Goal: Navigation & Orientation: Find specific page/section

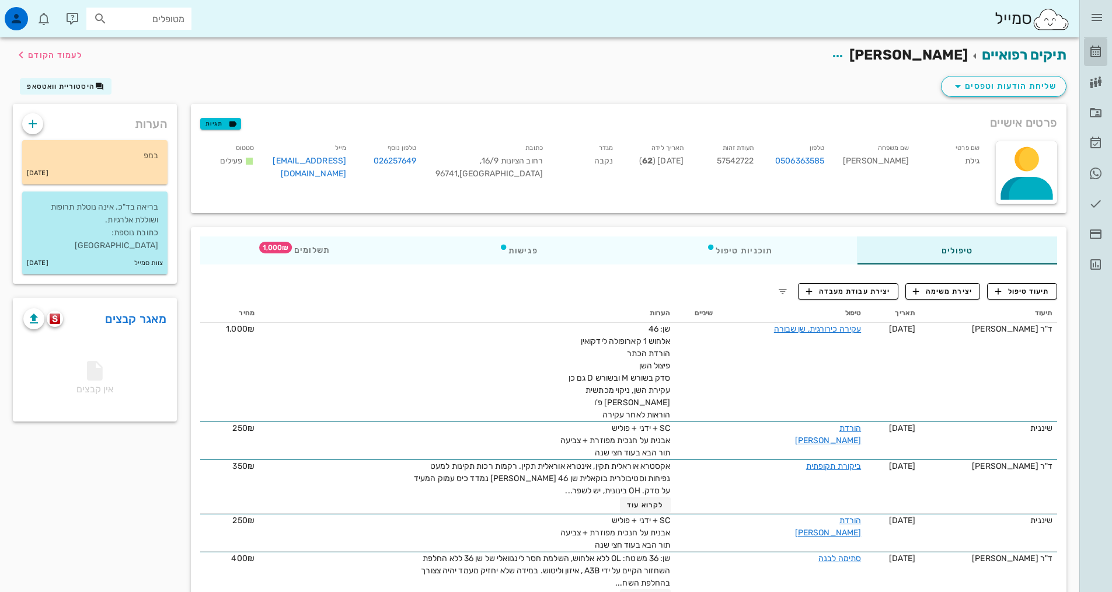
click at [1097, 59] on link "[PERSON_NAME]" at bounding box center [1095, 52] width 23 height 28
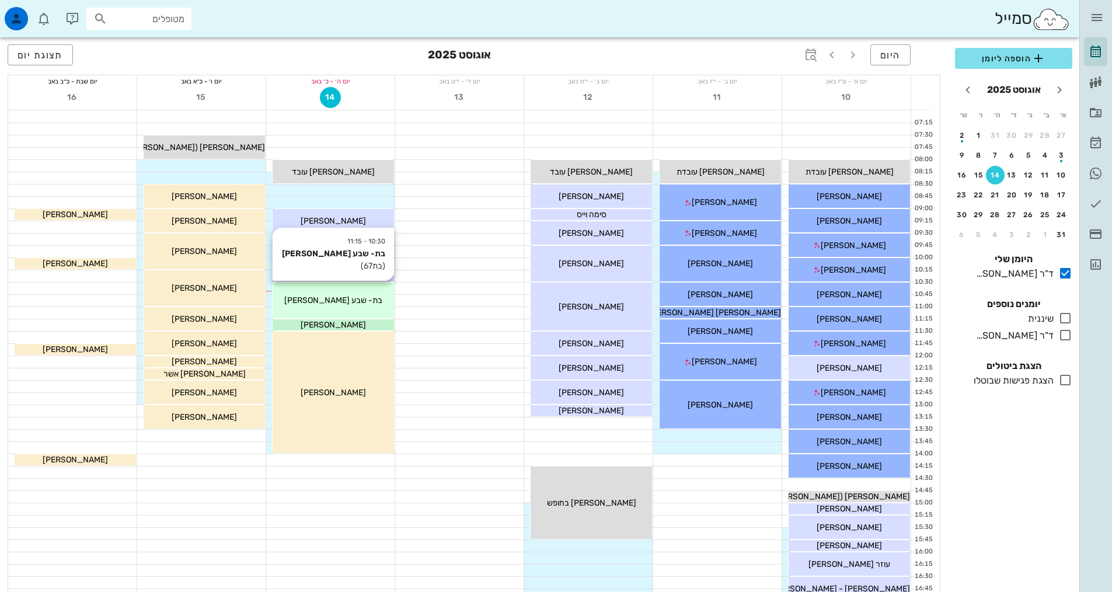
click at [350, 303] on span "בת- שבע [PERSON_NAME]" at bounding box center [333, 300] width 98 height 10
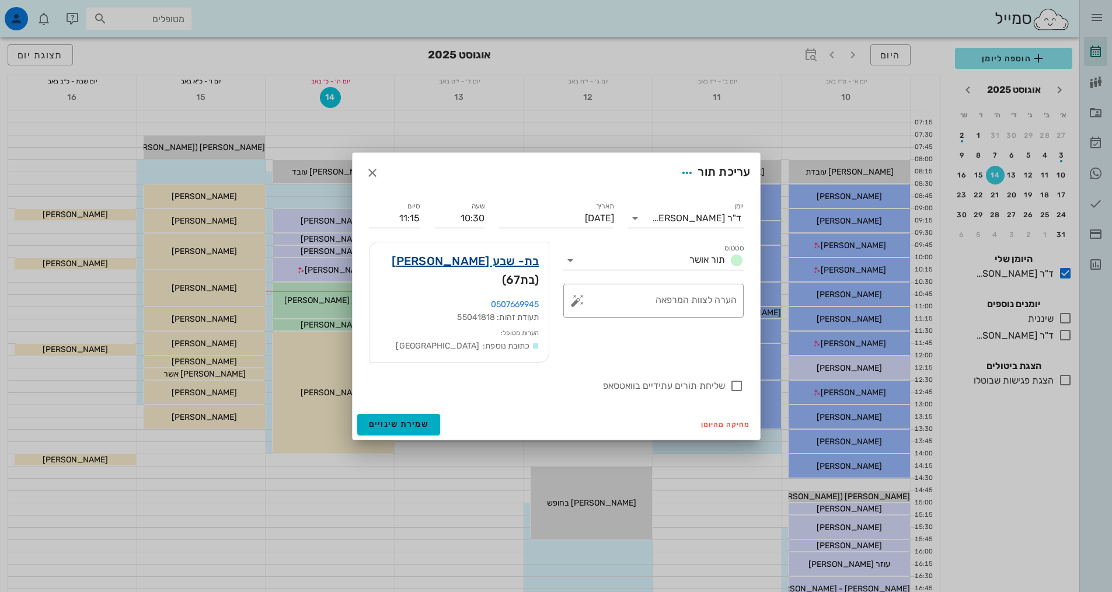
click at [472, 270] on link "בת- שבע [PERSON_NAME]" at bounding box center [465, 261] width 147 height 19
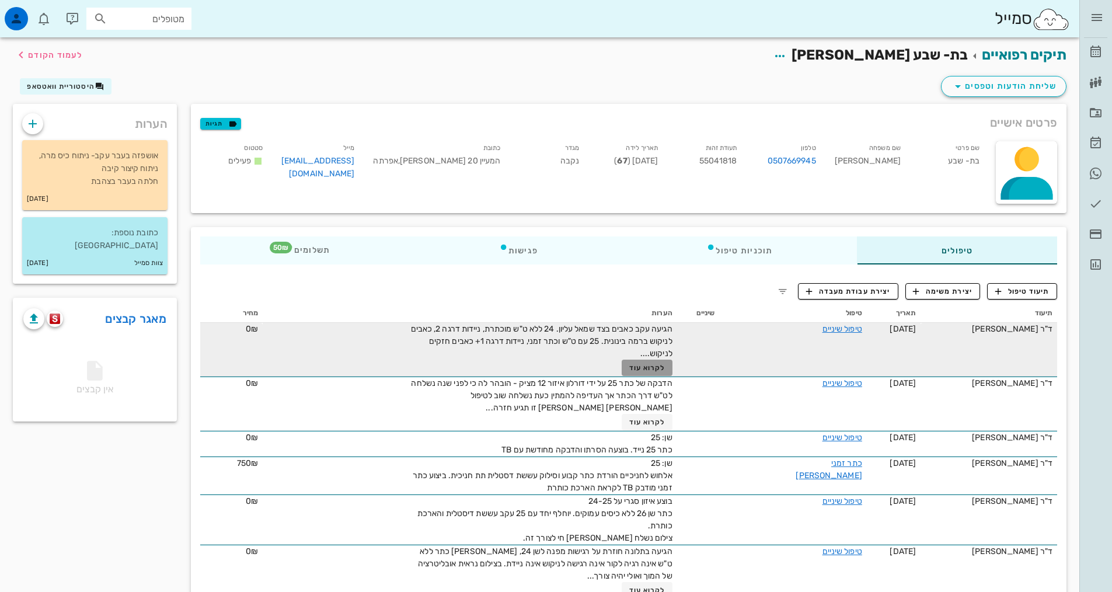
click at [646, 371] on span "לקרוא עוד" at bounding box center [647, 368] width 36 height 8
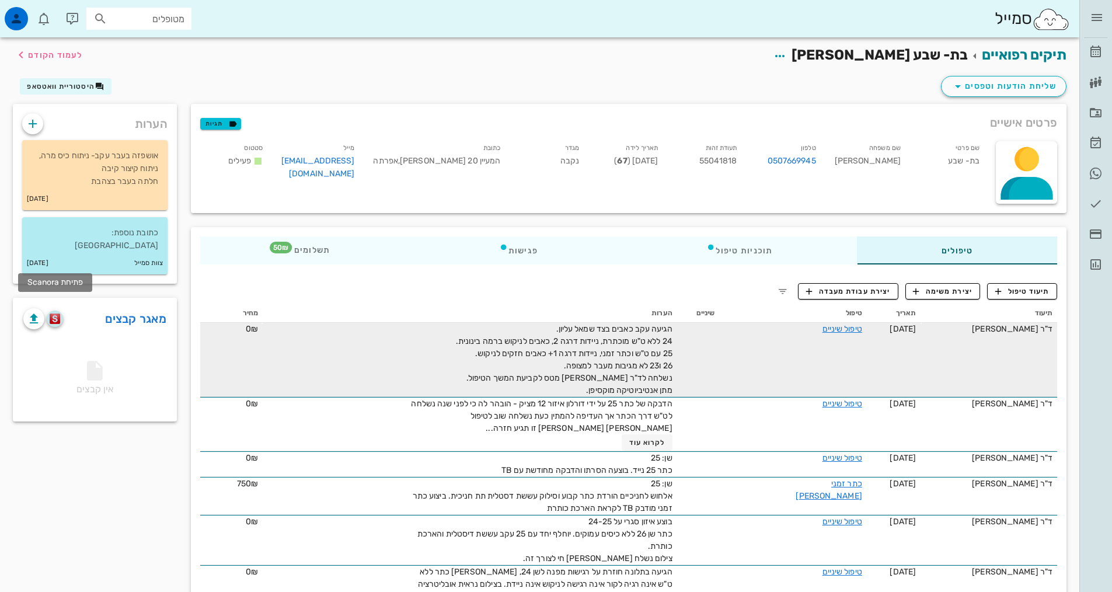
click at [58, 313] on img "button" at bounding box center [55, 318] width 11 height 11
click at [1098, 50] on icon at bounding box center [1096, 52] width 14 height 14
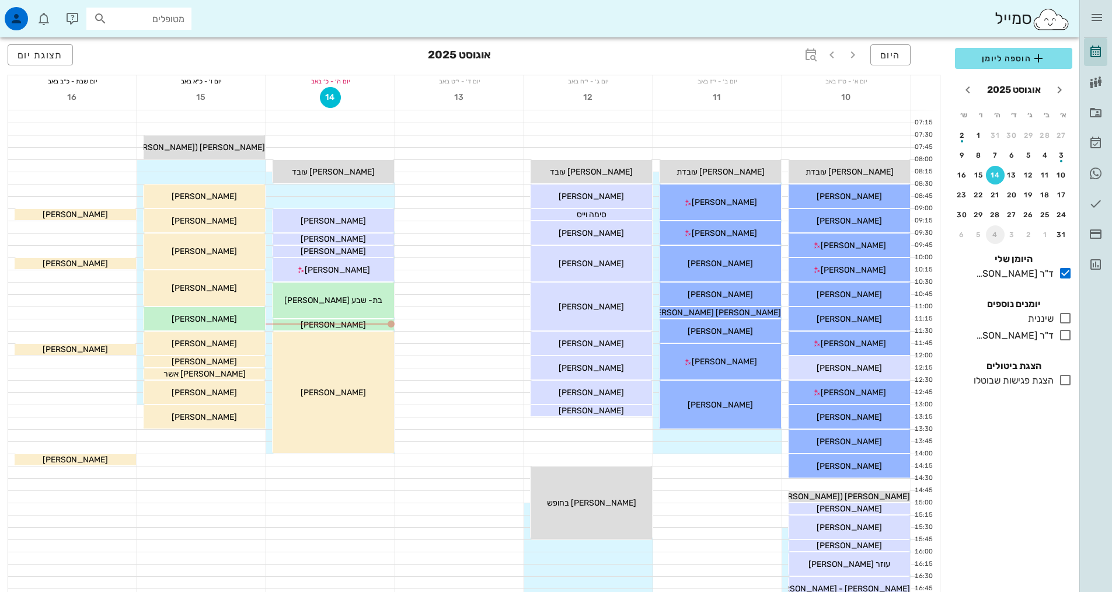
click at [996, 236] on div "4" at bounding box center [995, 235] width 19 height 8
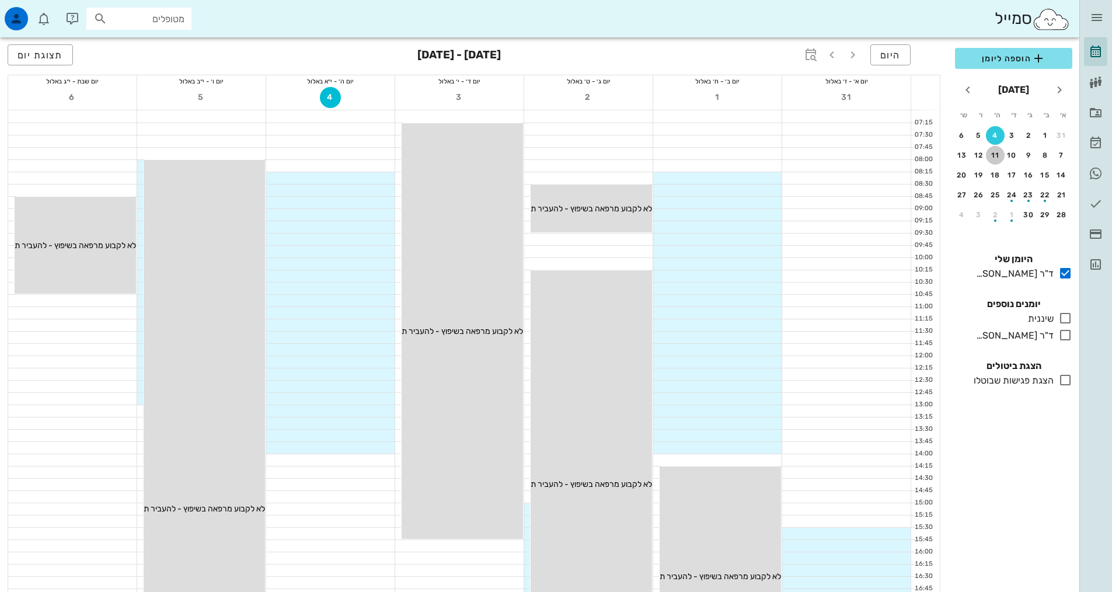
click at [996, 154] on div "11" at bounding box center [995, 155] width 19 height 8
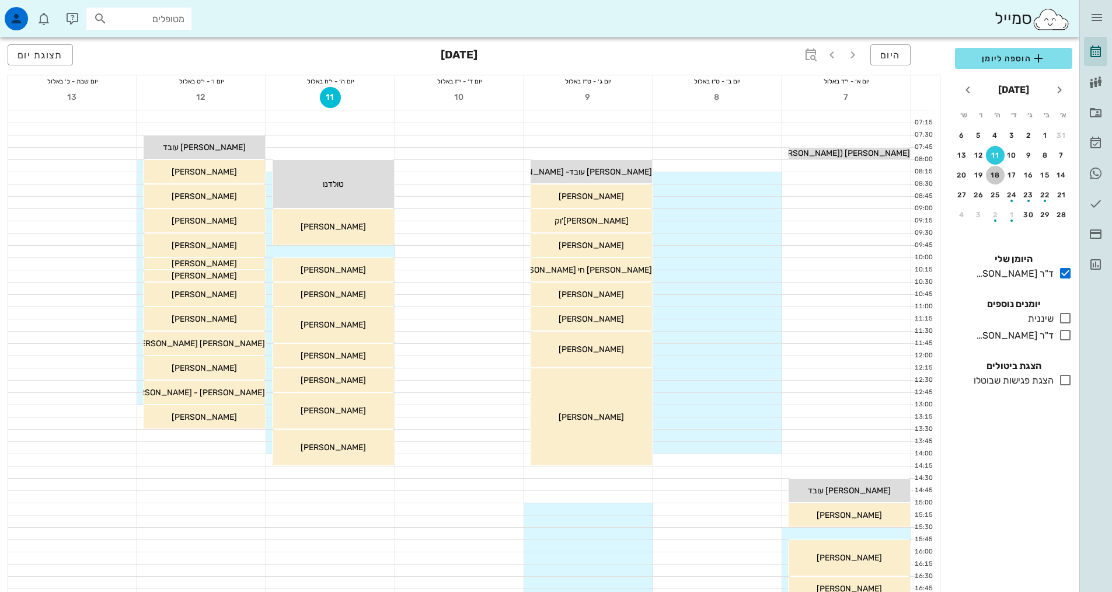
click at [994, 175] on div "18" at bounding box center [995, 175] width 19 height 8
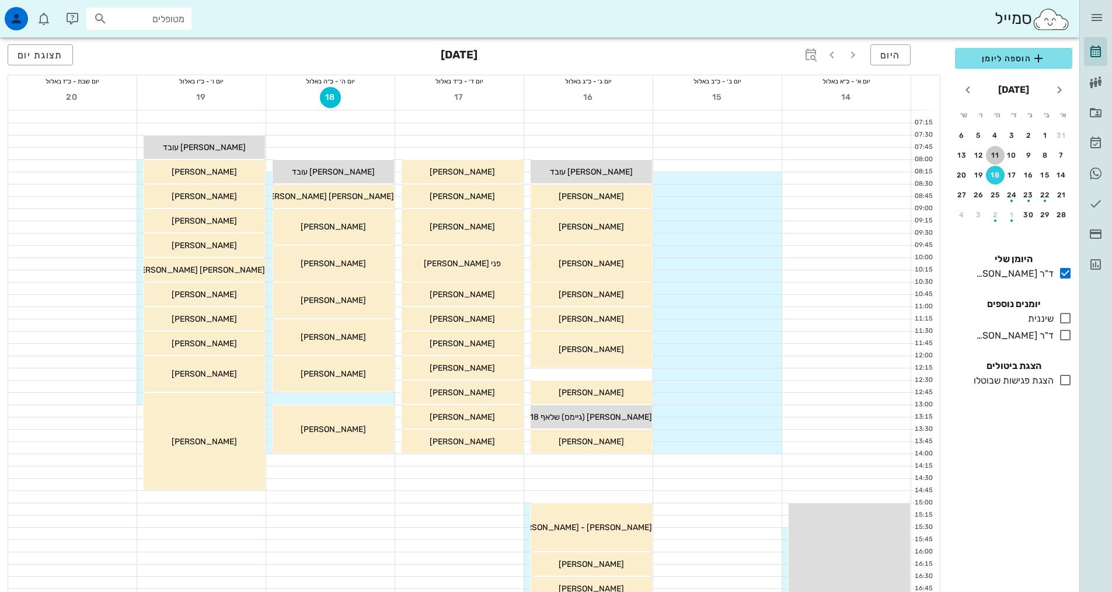
click at [996, 162] on button "11" at bounding box center [995, 155] width 19 height 19
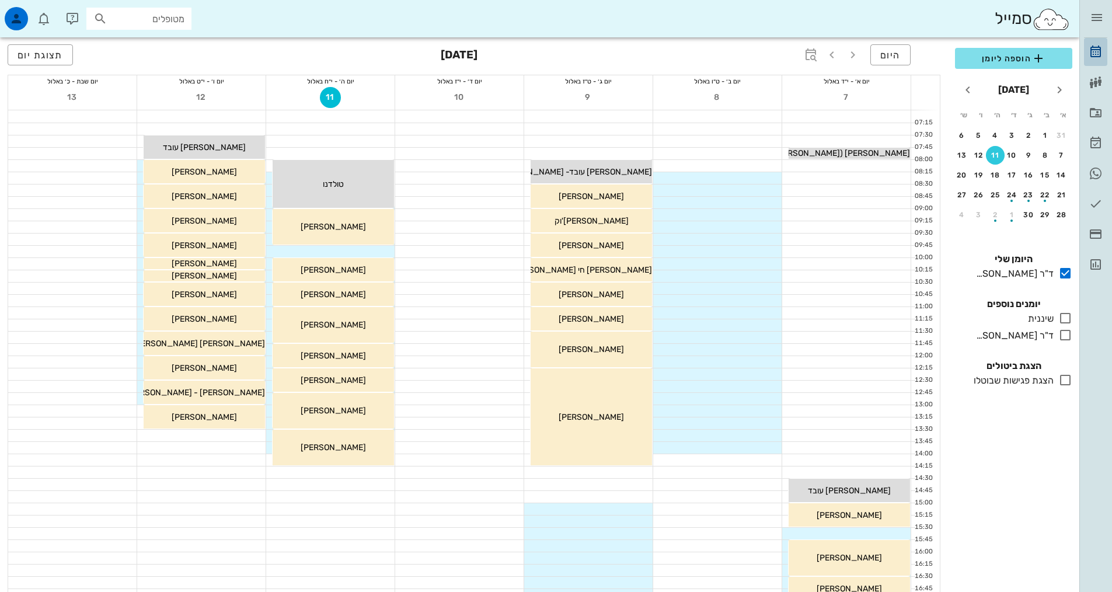
click at [1097, 51] on icon at bounding box center [1096, 52] width 14 height 14
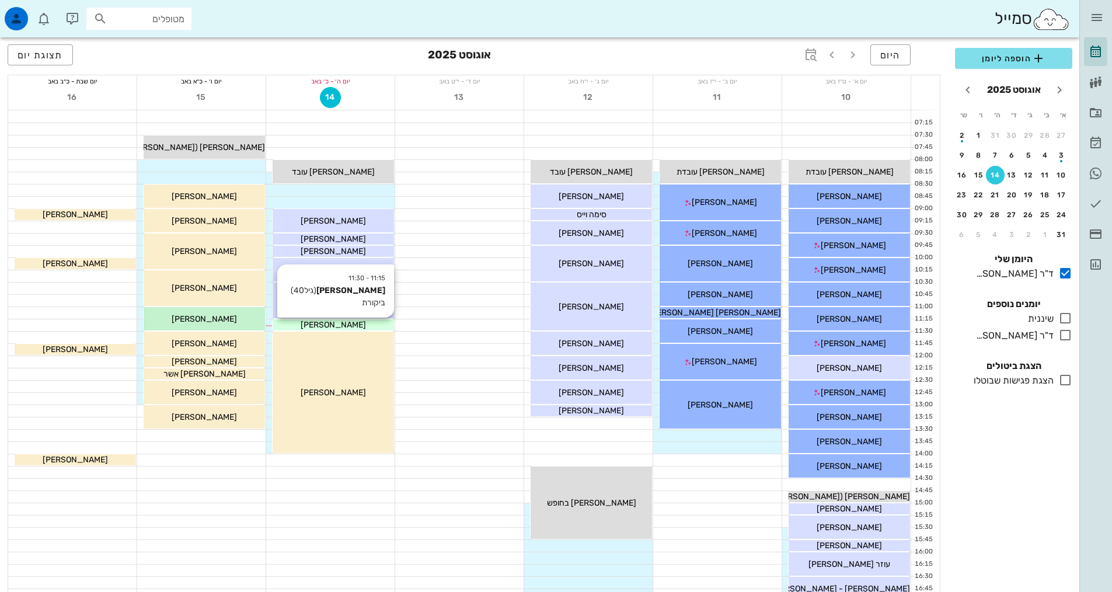
click at [336, 323] on span "[PERSON_NAME]" at bounding box center [333, 325] width 65 height 10
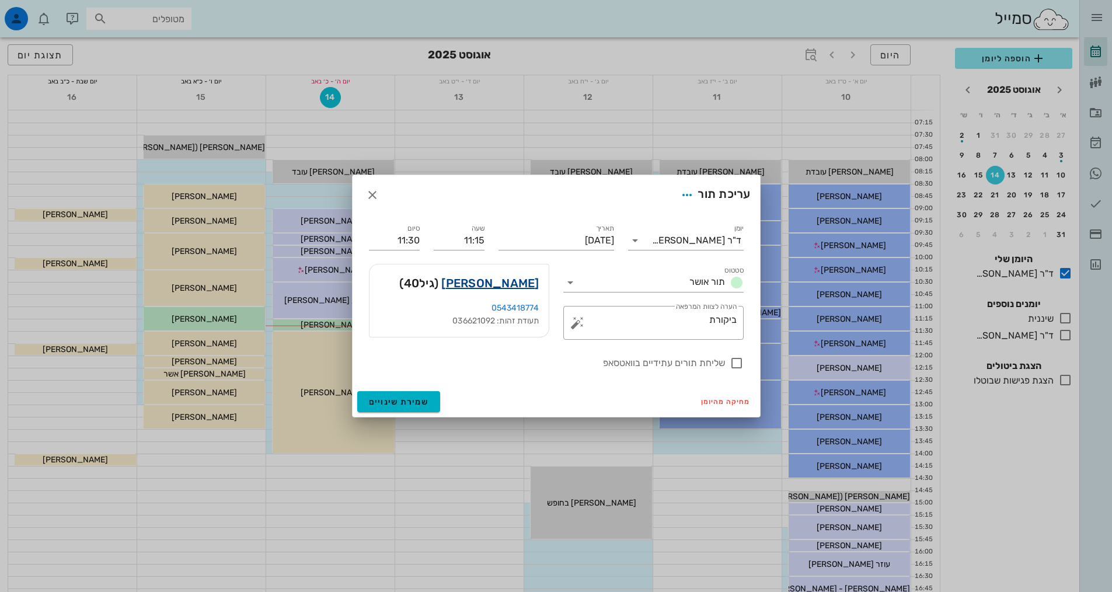
click at [515, 285] on link "[PERSON_NAME]" at bounding box center [489, 283] width 97 height 19
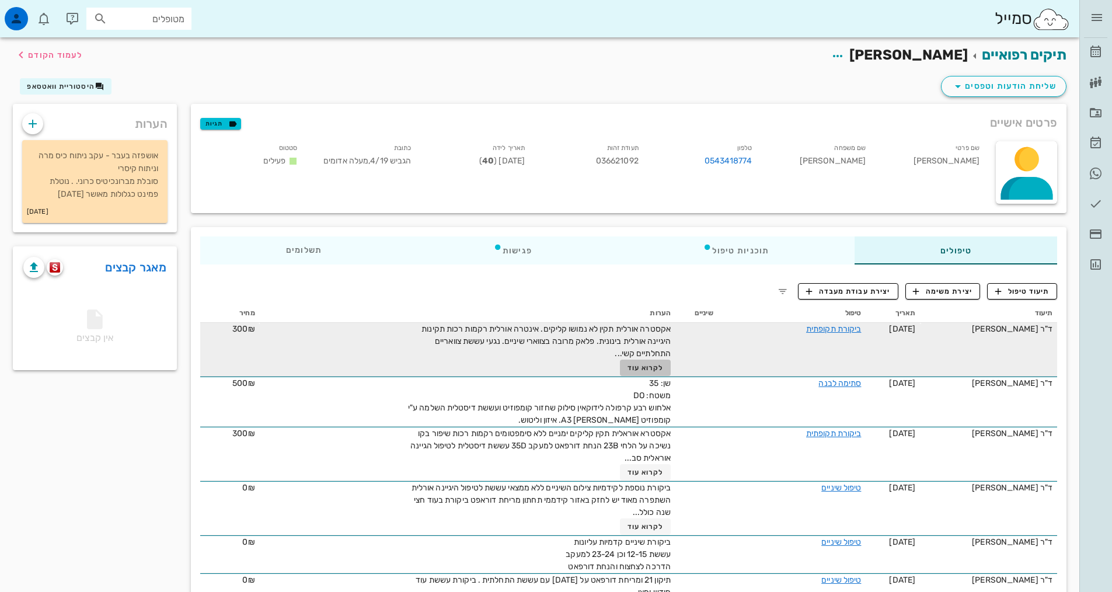
click at [638, 368] on span "לקרוא עוד" at bounding box center [646, 368] width 36 height 8
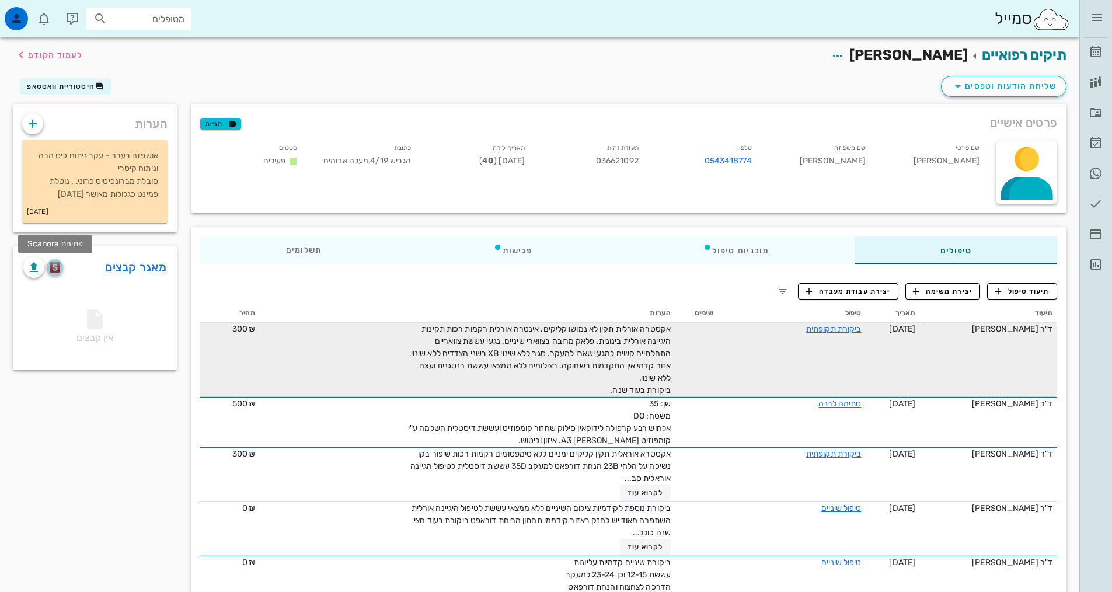
click at [55, 268] on img "button" at bounding box center [55, 267] width 11 height 11
